Goal: Check status

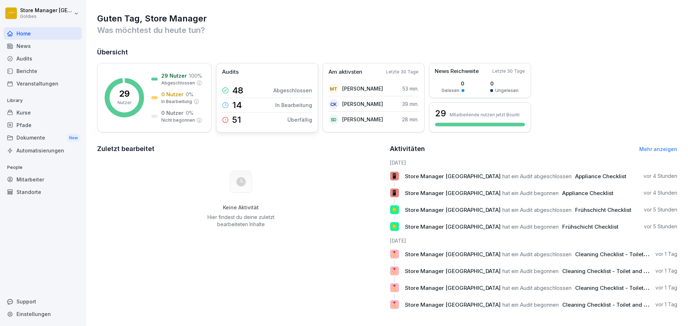
click at [249, 74] on div "Audits" at bounding box center [267, 72] width 90 height 8
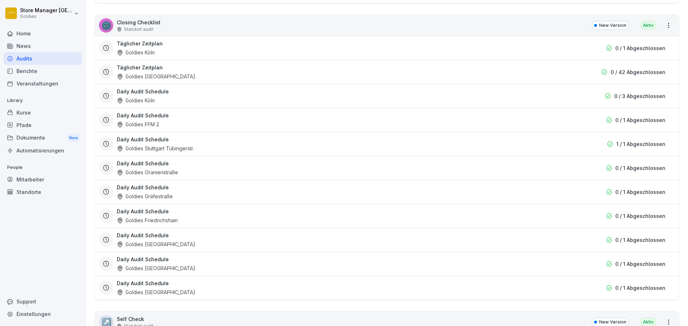
scroll to position [430, 0]
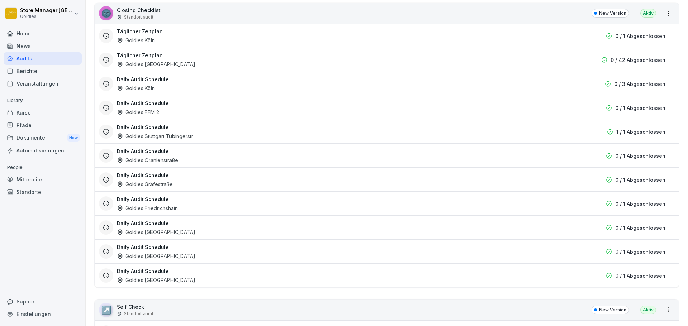
click at [491, 283] on div "Daily Audit Schedule Goldies [GEOGRAPHIC_DATA]" at bounding box center [346, 276] width 459 height 16
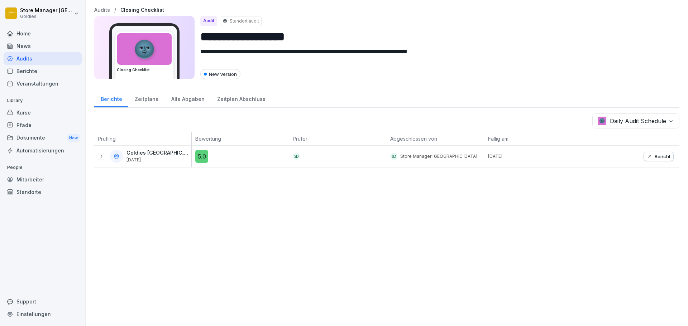
click at [101, 158] on icon at bounding box center [101, 157] width 6 height 6
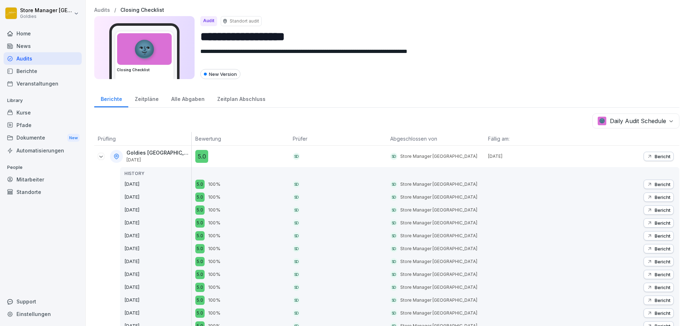
click at [102, 156] on icon at bounding box center [101, 157] width 6 height 6
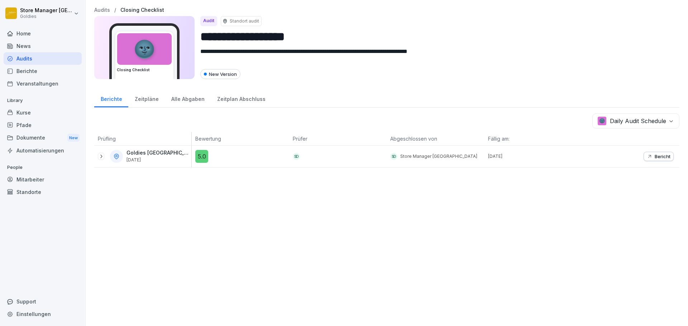
click at [655, 155] on p "Bericht" at bounding box center [663, 157] width 16 height 6
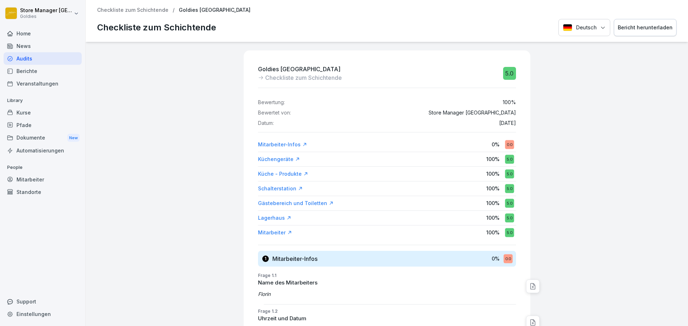
click at [136, 11] on p "Checkliste zum Schichtende" at bounding box center [132, 10] width 71 height 6
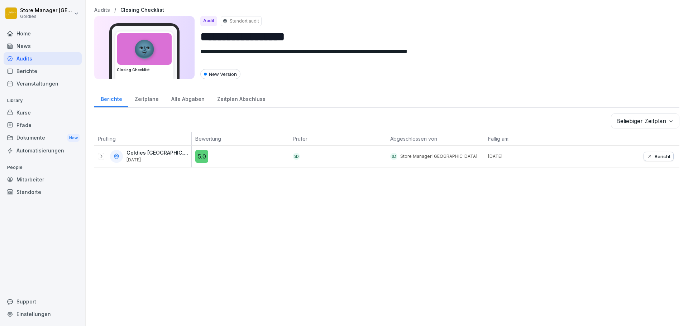
click at [108, 8] on p "Audits" at bounding box center [102, 10] width 16 height 6
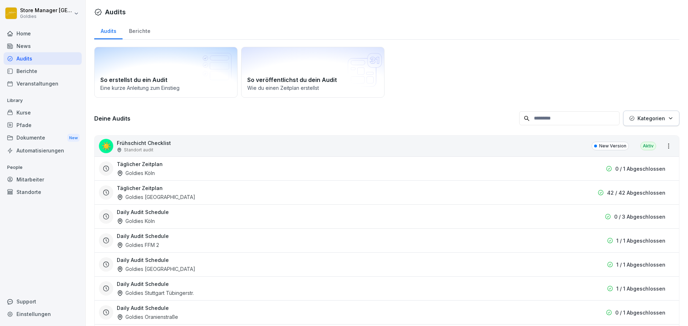
click at [137, 30] on div "Berichte" at bounding box center [140, 30] width 34 height 18
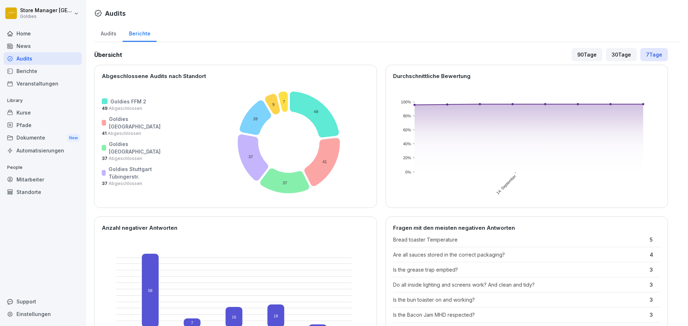
click at [116, 36] on div "Audits" at bounding box center [108, 33] width 28 height 18
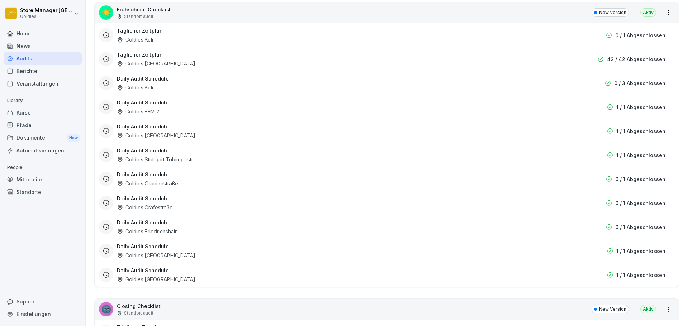
scroll to position [143, 0]
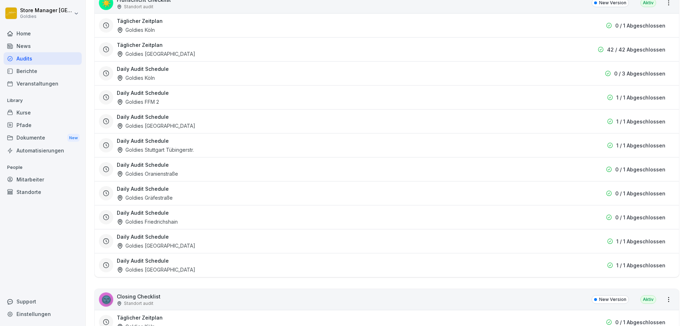
click at [216, 267] on div "Daily Audit Schedule Goldies [GEOGRAPHIC_DATA]" at bounding box center [346, 265] width 459 height 16
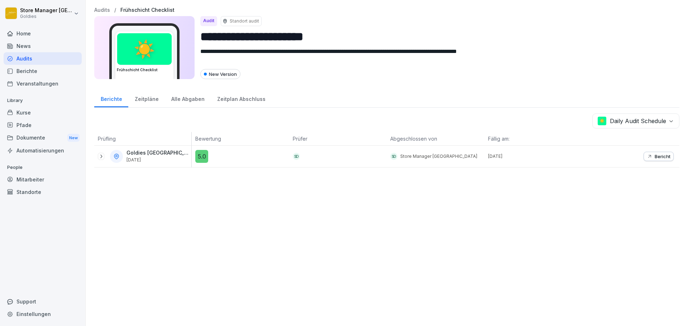
click at [140, 103] on div "Zeitpläne" at bounding box center [146, 98] width 37 height 18
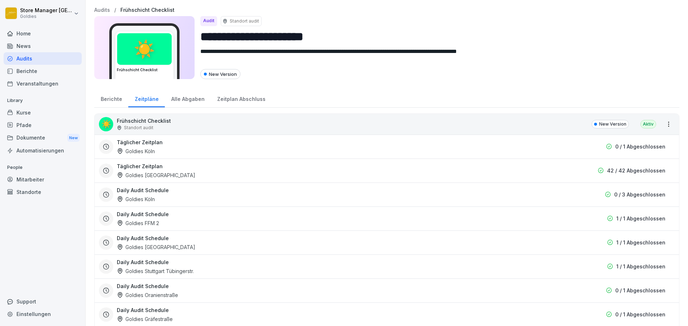
click at [123, 101] on div "Berichte" at bounding box center [111, 98] width 34 height 18
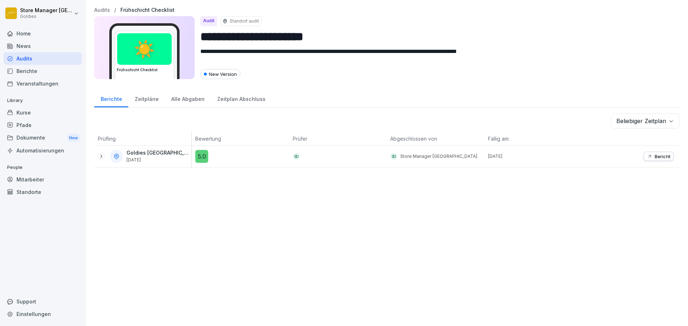
click at [102, 153] on div at bounding box center [101, 156] width 6 height 7
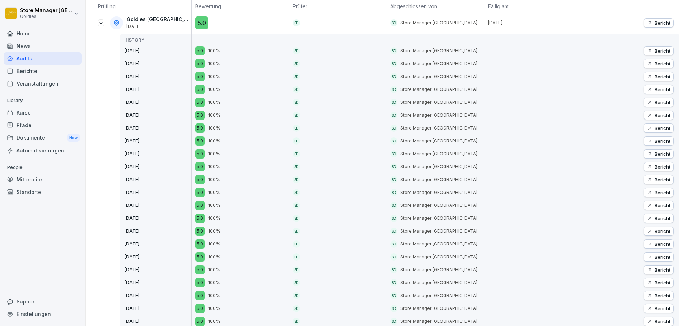
scroll to position [143, 0]
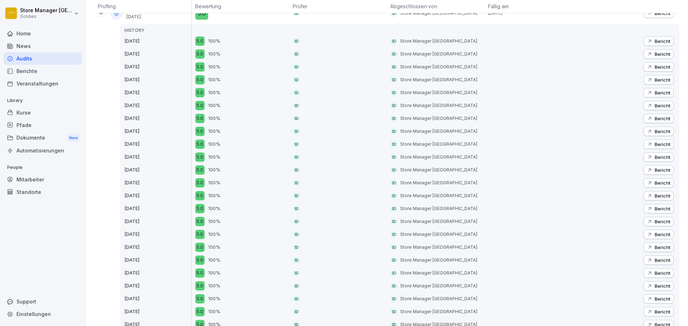
drag, startPoint x: 145, startPoint y: 174, endPoint x: 133, endPoint y: 174, distance: 12.5
click at [160, 167] on p "[DATE]" at bounding box center [157, 170] width 67 height 7
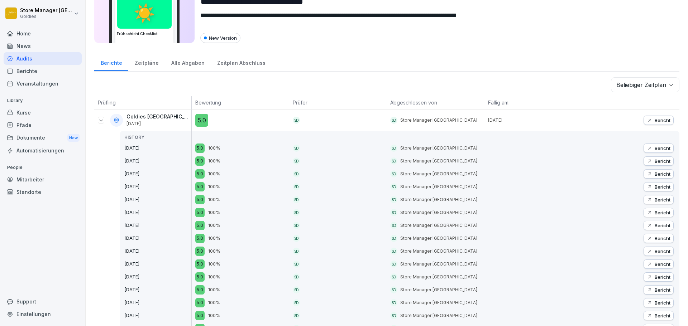
scroll to position [0, 0]
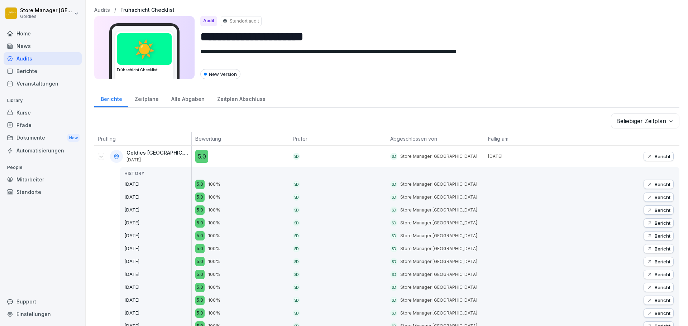
click at [100, 157] on icon at bounding box center [101, 157] width 6 height 6
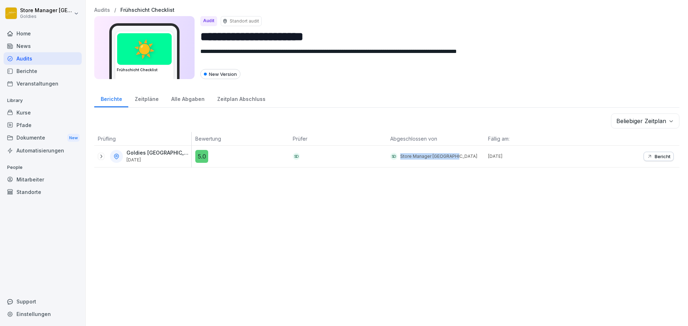
drag, startPoint x: 462, startPoint y: 158, endPoint x: 377, endPoint y: 163, distance: 86.1
click at [377, 161] on tr "Goldies [GEOGRAPHIC_DATA] [DATE] 5.0 SD SD Store Manager [GEOGRAPHIC_DATA] [DAT…" at bounding box center [386, 157] width 585 height 22
click at [404, 183] on div "**********" at bounding box center [387, 163] width 602 height 326
